Goal: Information Seeking & Learning: Learn about a topic

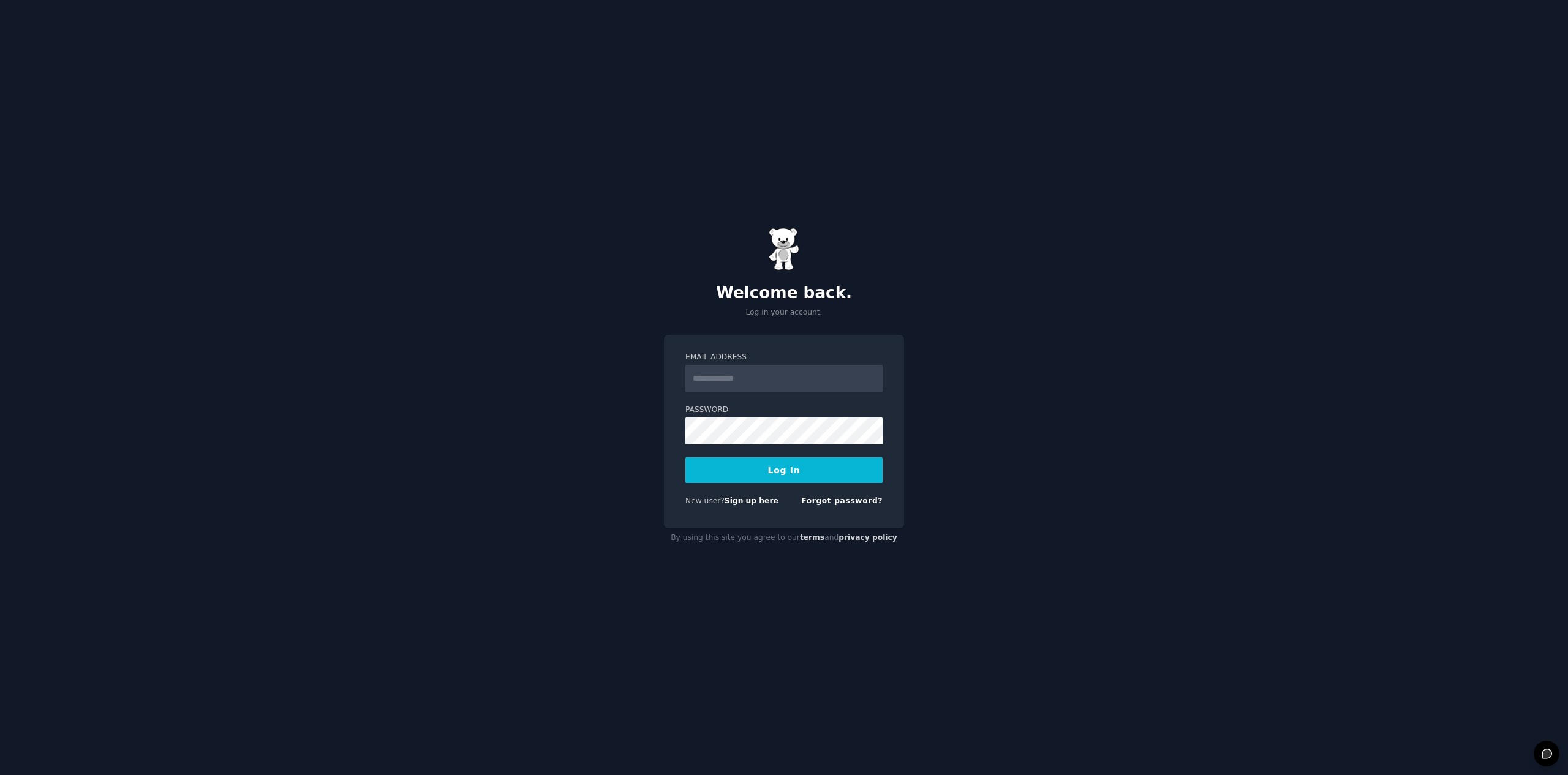
click at [758, 387] on input "Email Address" at bounding box center [784, 377] width 197 height 27
click at [756, 376] on input "Email Address" at bounding box center [784, 377] width 197 height 27
type input "**********"
click at [798, 478] on button "Log In" at bounding box center [784, 471] width 197 height 26
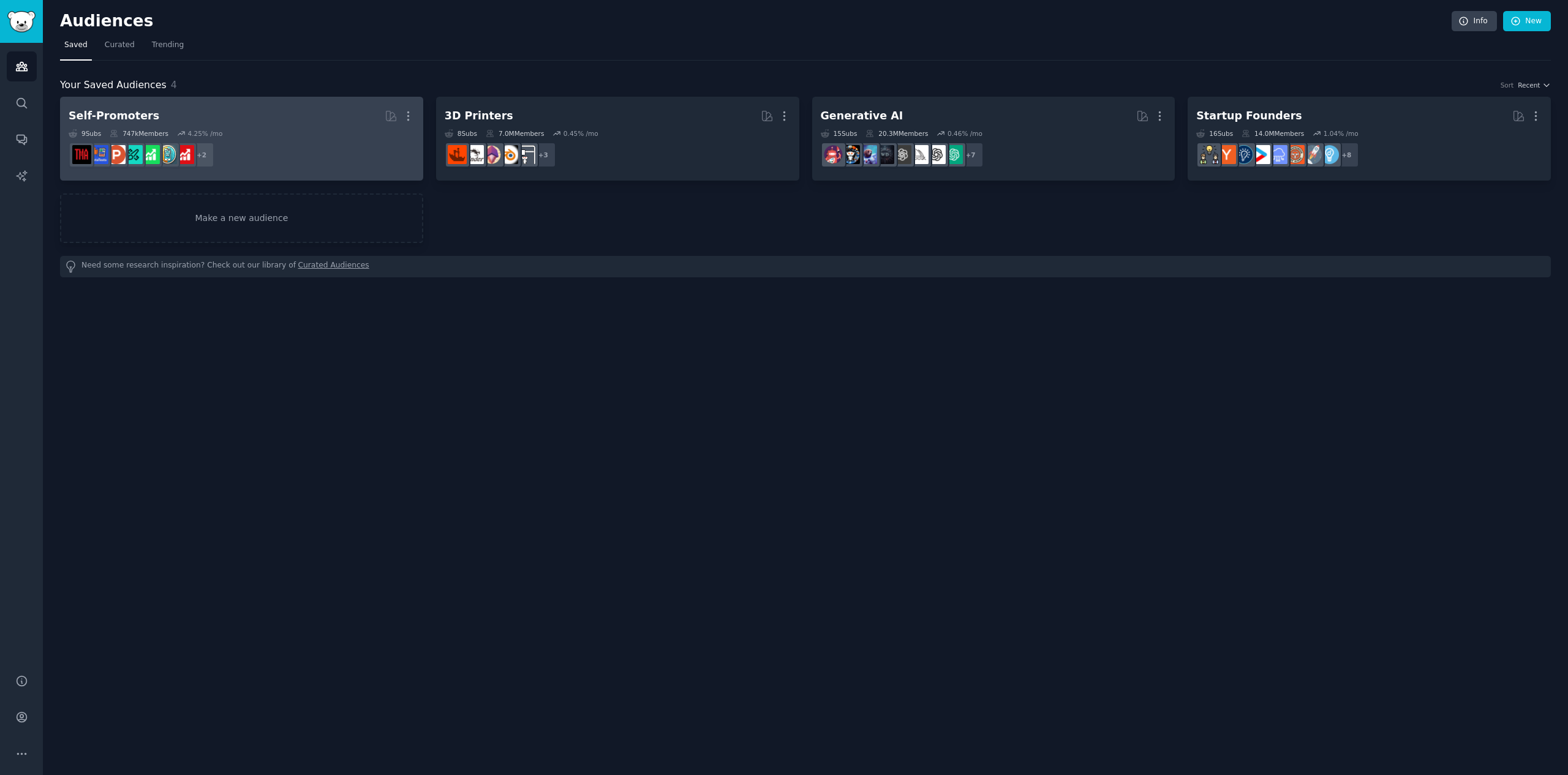
click at [136, 116] on div "Self-Promoters" at bounding box center [113, 116] width 90 height 16
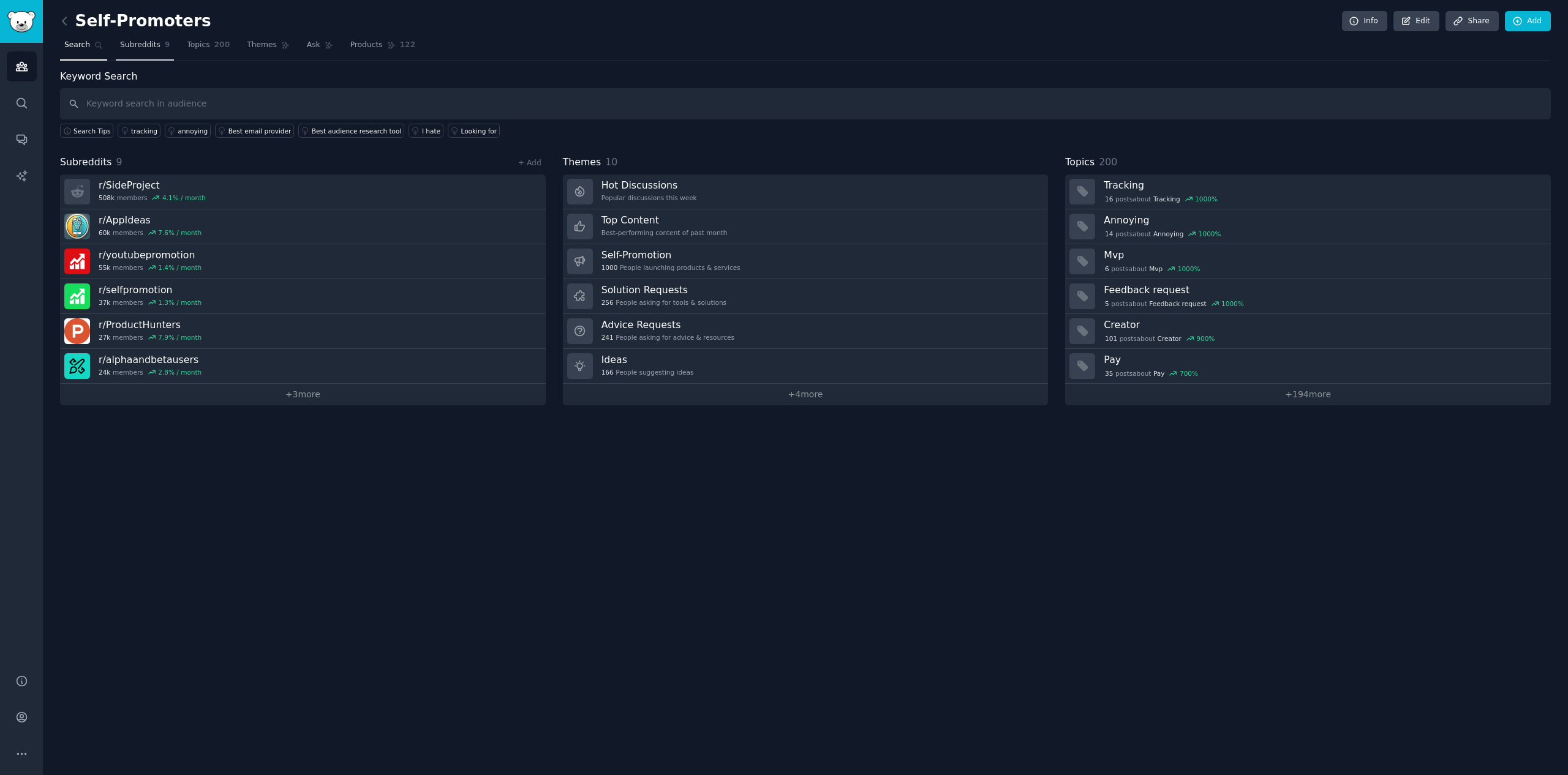
click at [116, 41] on link "Subreddits 9" at bounding box center [145, 48] width 58 height 25
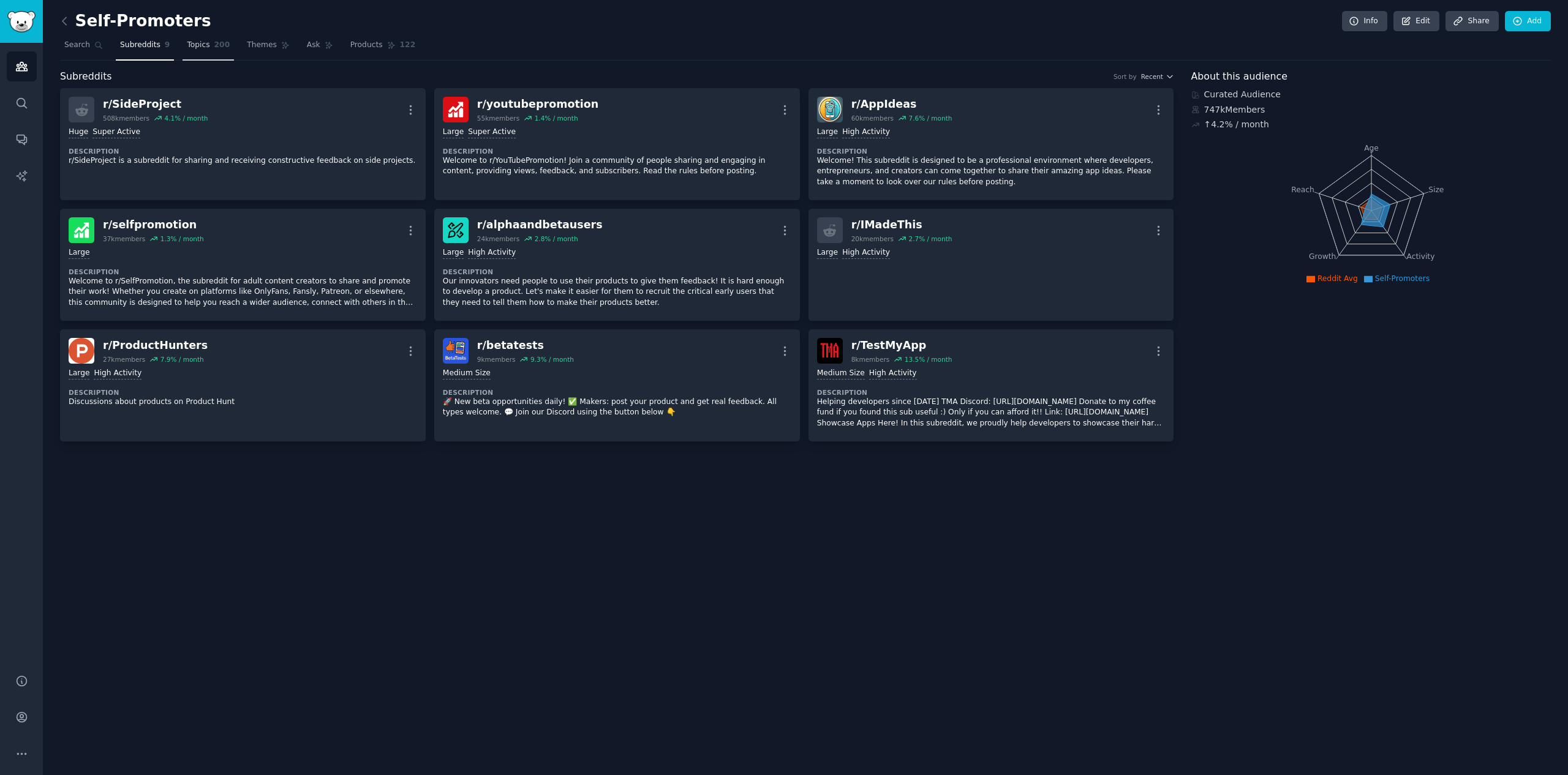
click at [221, 40] on span "200" at bounding box center [222, 46] width 16 height 11
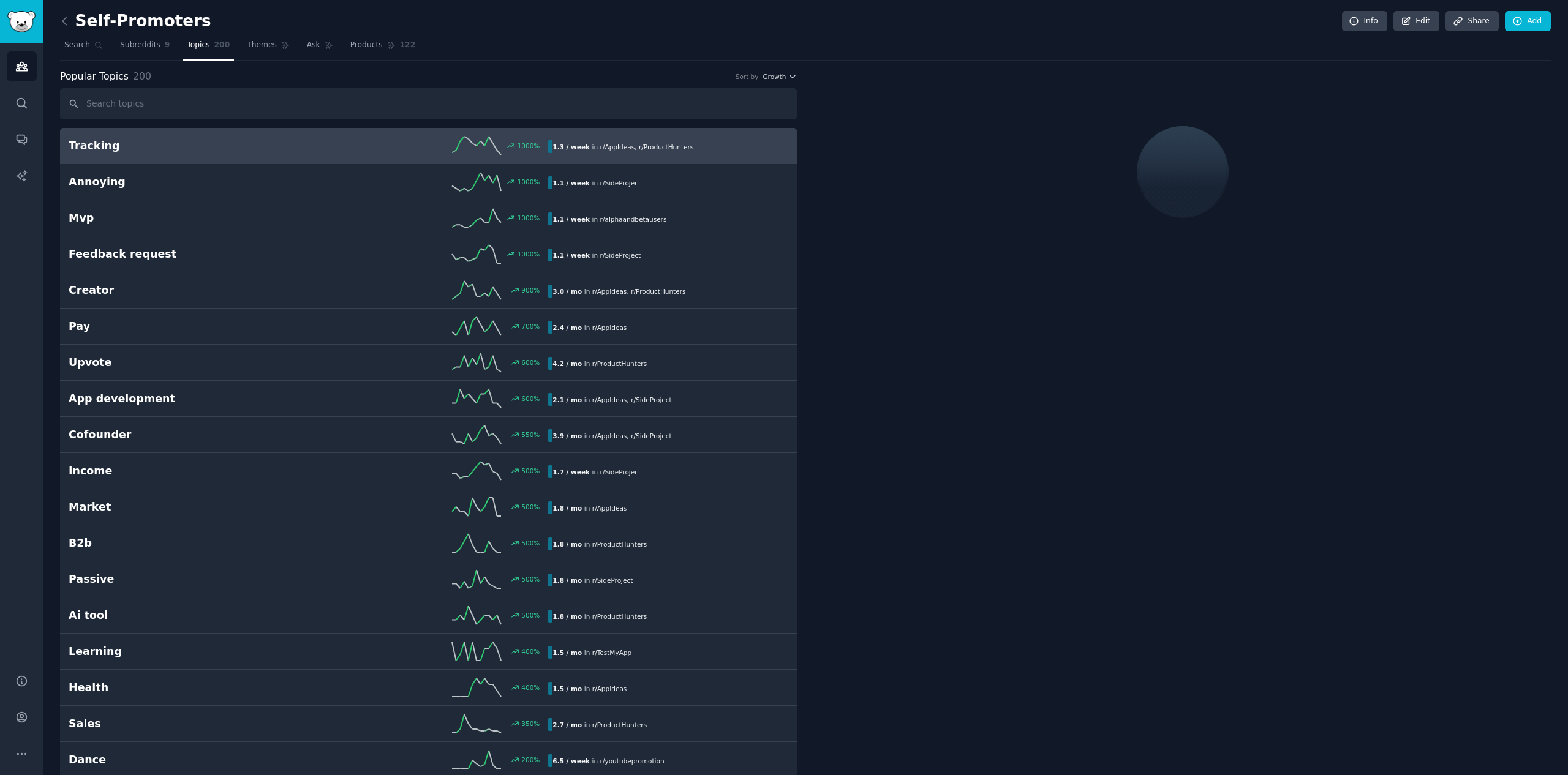
click at [292, 36] on nav "Search Subreddits 9 Topics 200 Themes Ask Products 122" at bounding box center [805, 48] width 1490 height 25
click at [281, 45] on icon at bounding box center [285, 45] width 8 height 8
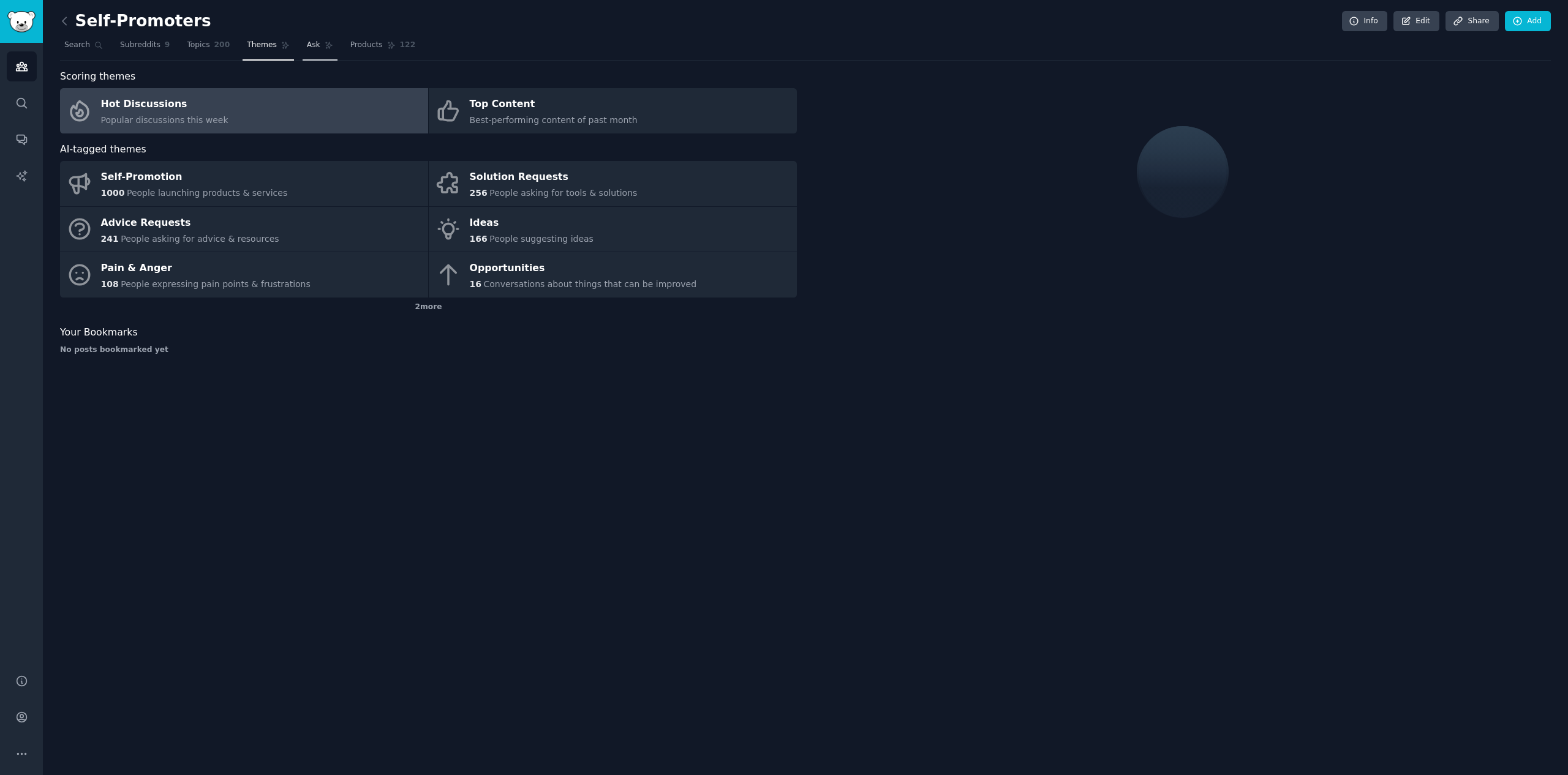
click at [323, 54] on link "Ask" at bounding box center [320, 48] width 35 height 25
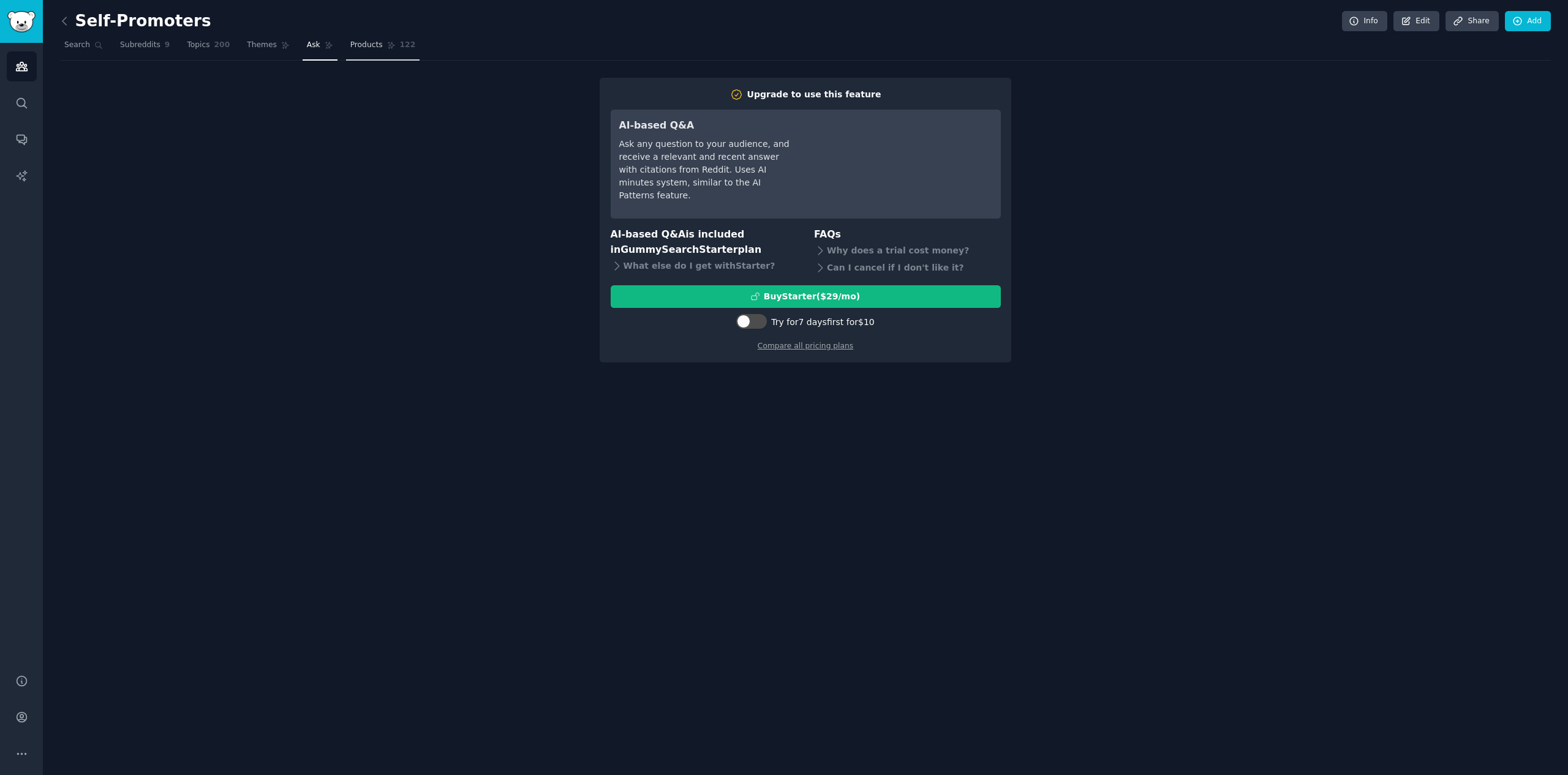
click at [367, 51] on link "Products 122" at bounding box center [383, 48] width 73 height 25
